Goal: Complete application form

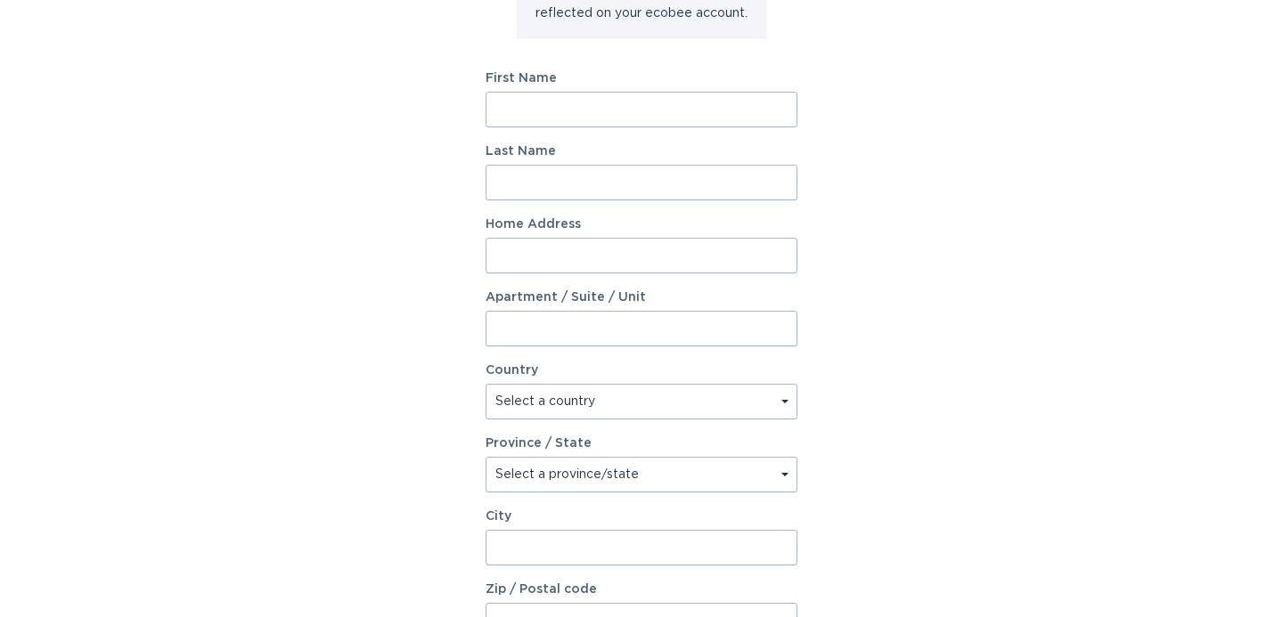
scroll to position [275, 0]
click at [580, 103] on input "First Name" at bounding box center [641, 109] width 312 height 36
type input "Angela"
type input "Jewison"
type input "300 Westwood Drive N"
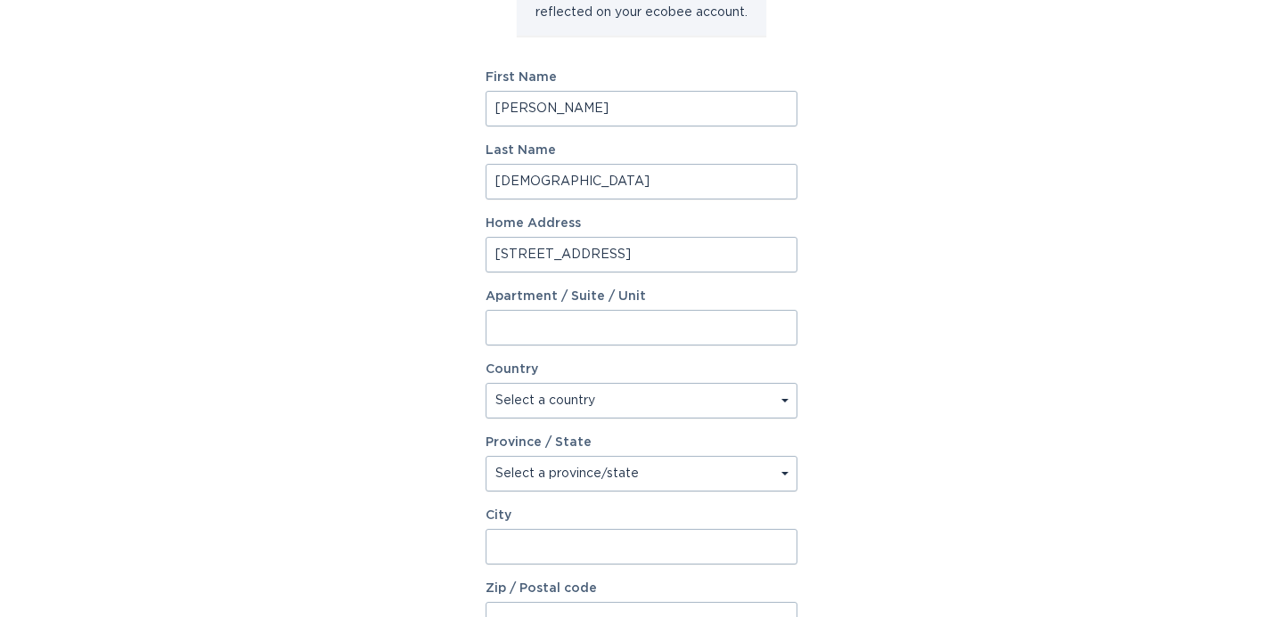
select select "US"
type input "Golden Valley"
type input "55422"
select select "MN"
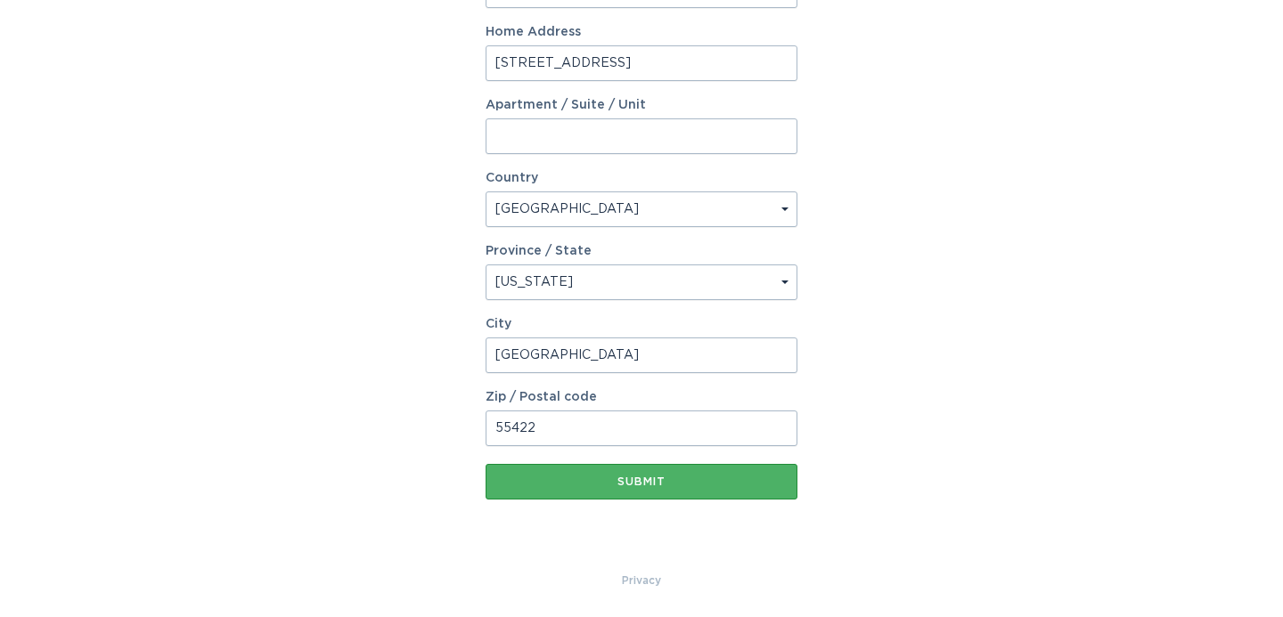
click at [665, 492] on button "Submit" at bounding box center [641, 482] width 312 height 36
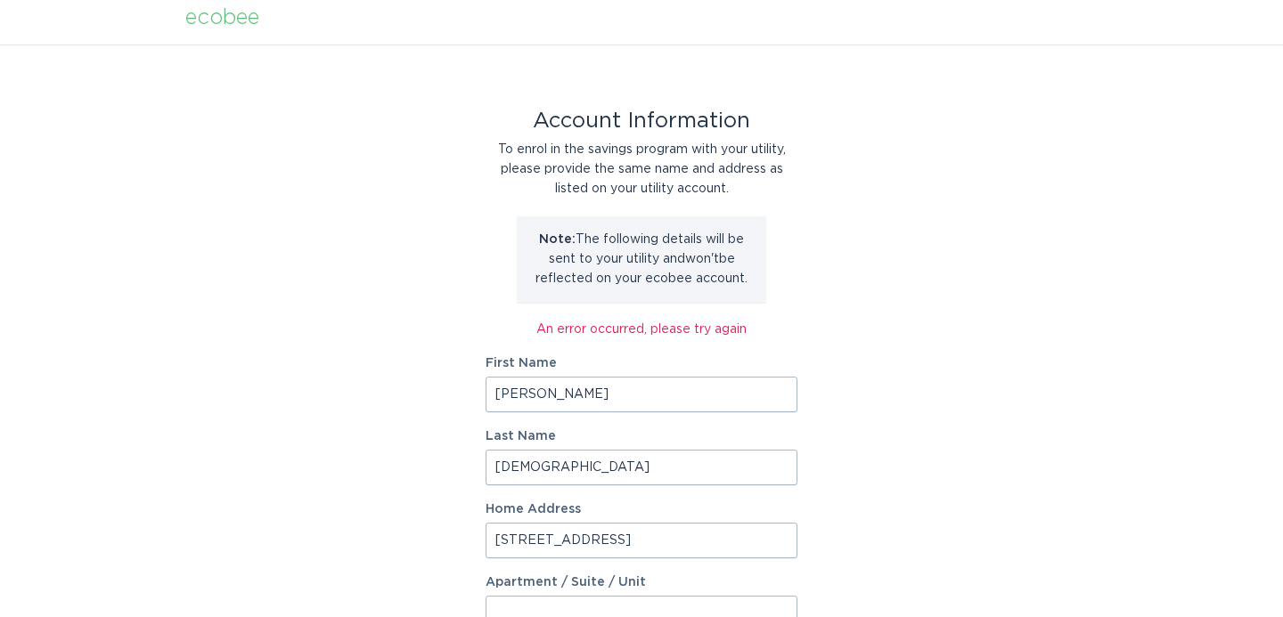
scroll to position [486, 0]
